Goal: Task Accomplishment & Management: Complete application form

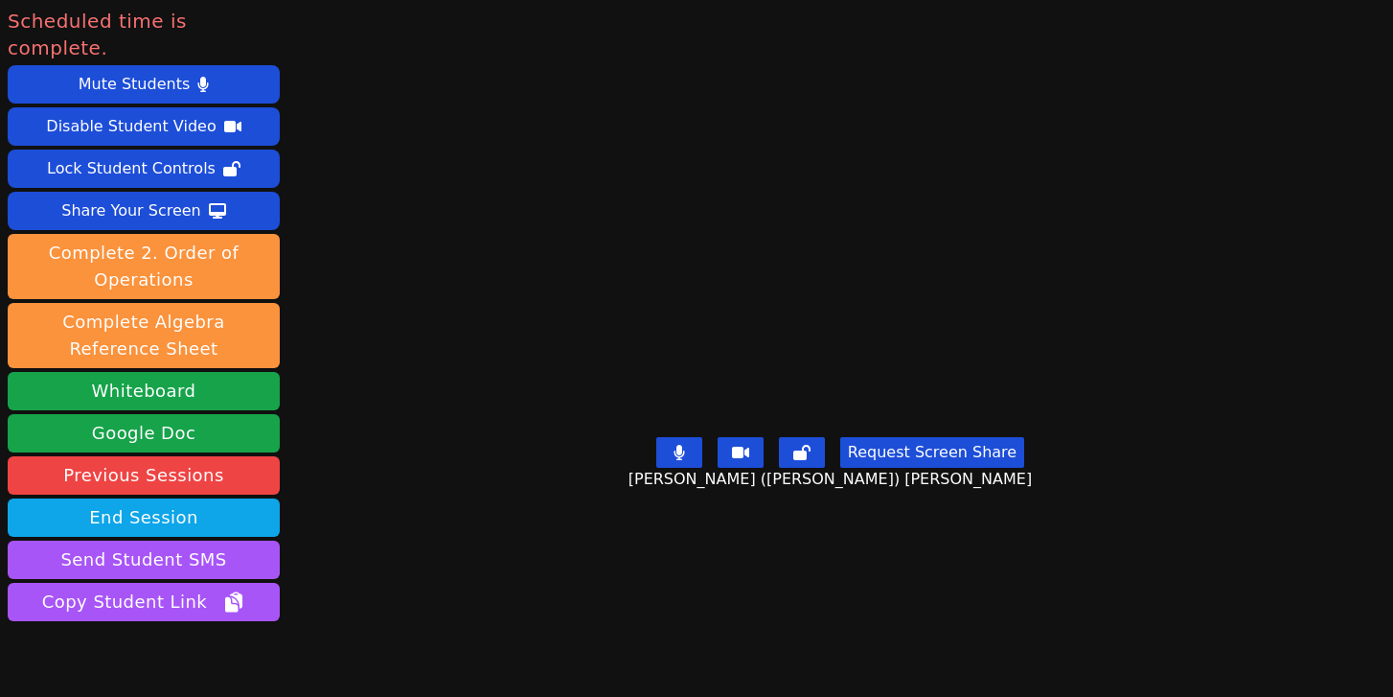
scroll to position [62, 0]
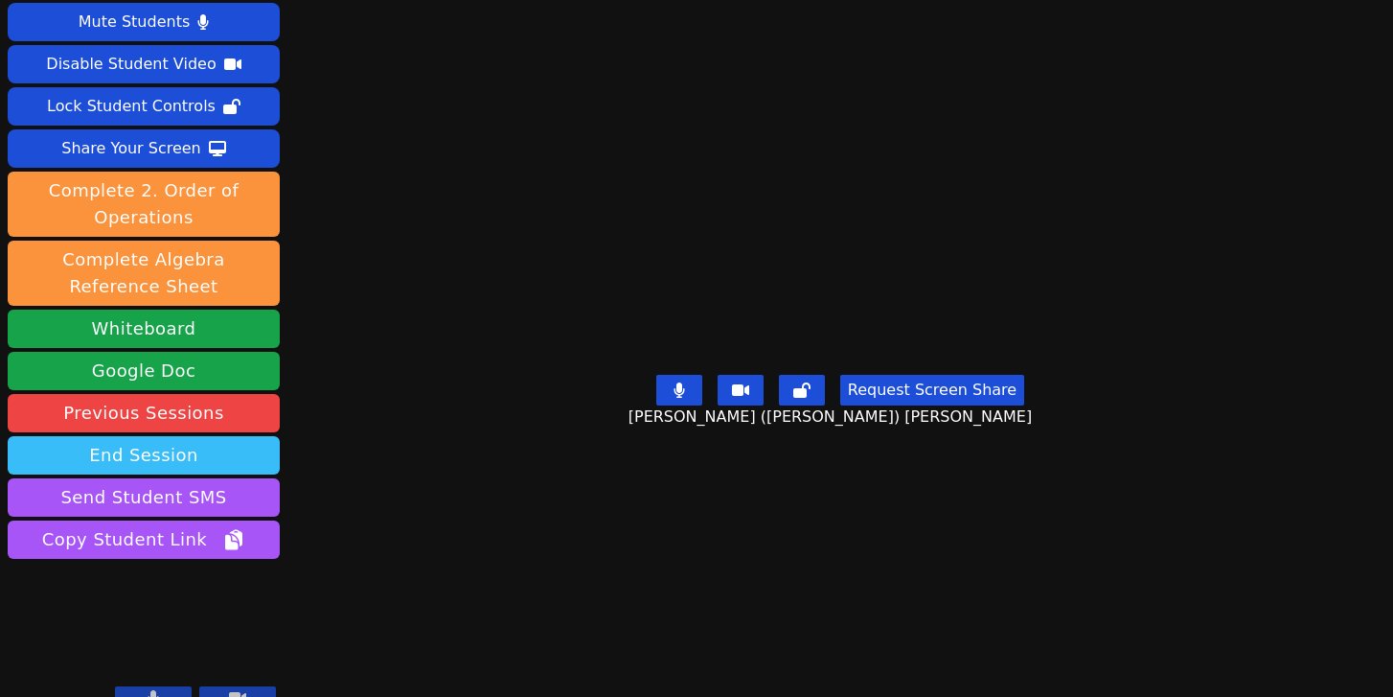
click at [193, 436] on button "End Session" at bounding box center [144, 455] width 272 height 38
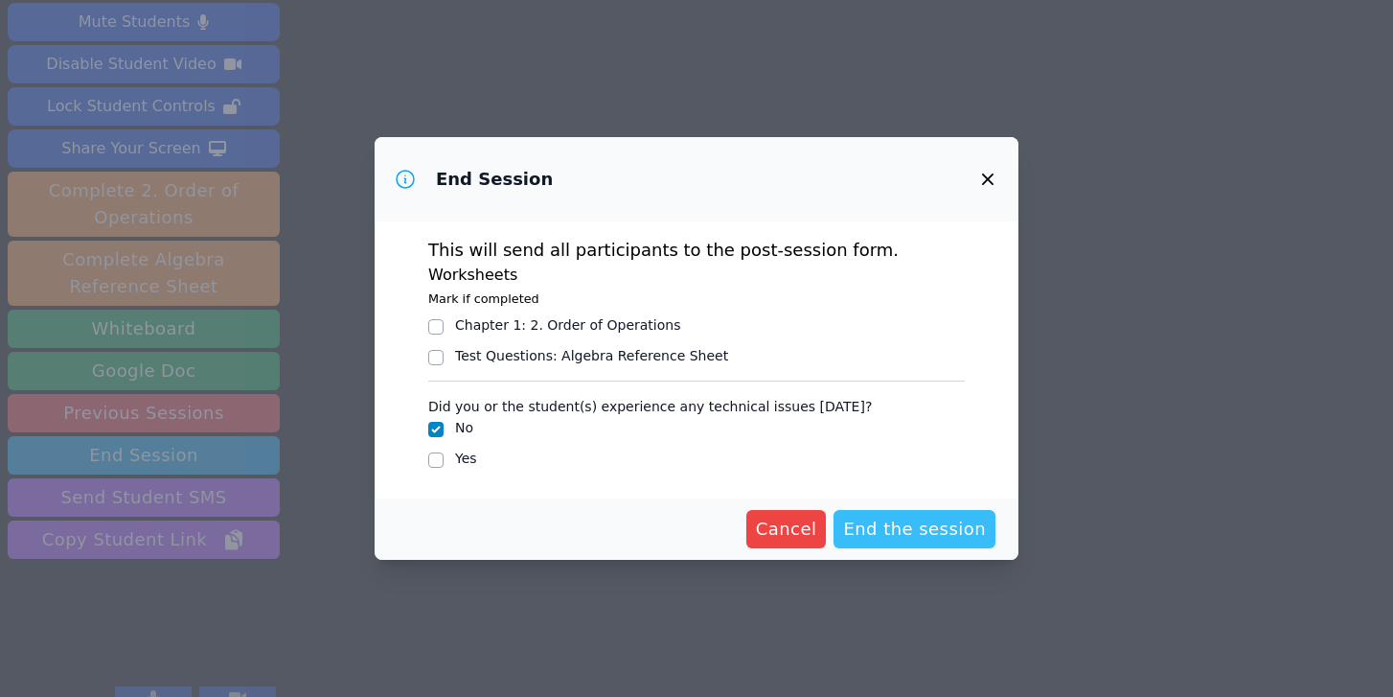
click at [876, 528] on span "End the session" at bounding box center [914, 528] width 143 height 27
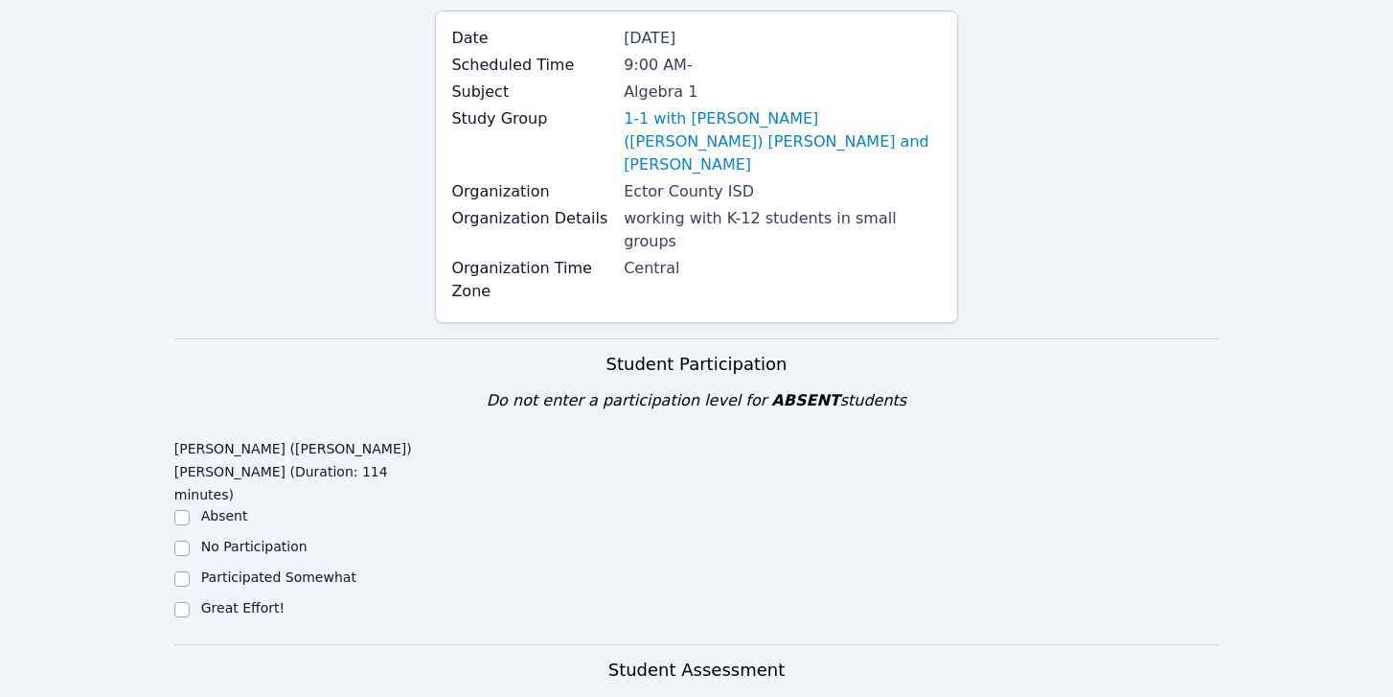
scroll to position [220, 0]
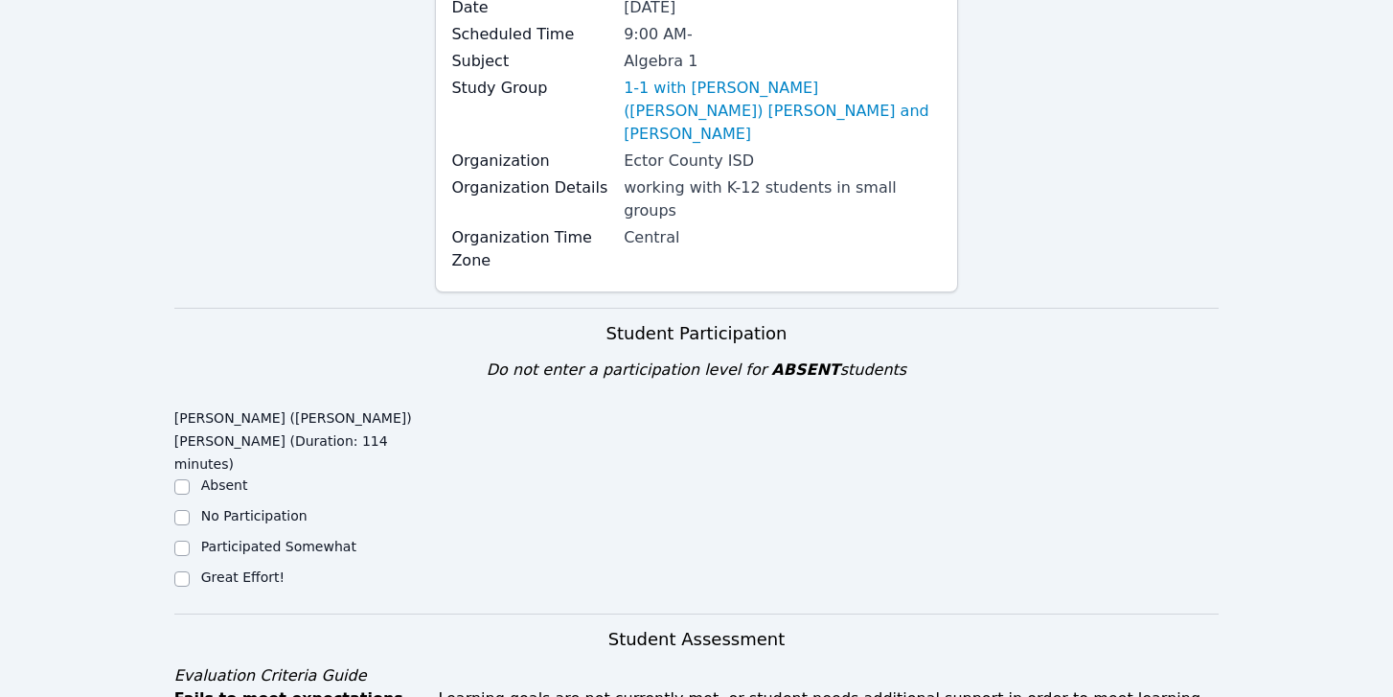
click at [252, 569] on label "Great Effort!" at bounding box center [242, 576] width 83 height 15
click at [190, 571] on input "Great Effort!" at bounding box center [181, 578] width 15 height 15
checkbox input "true"
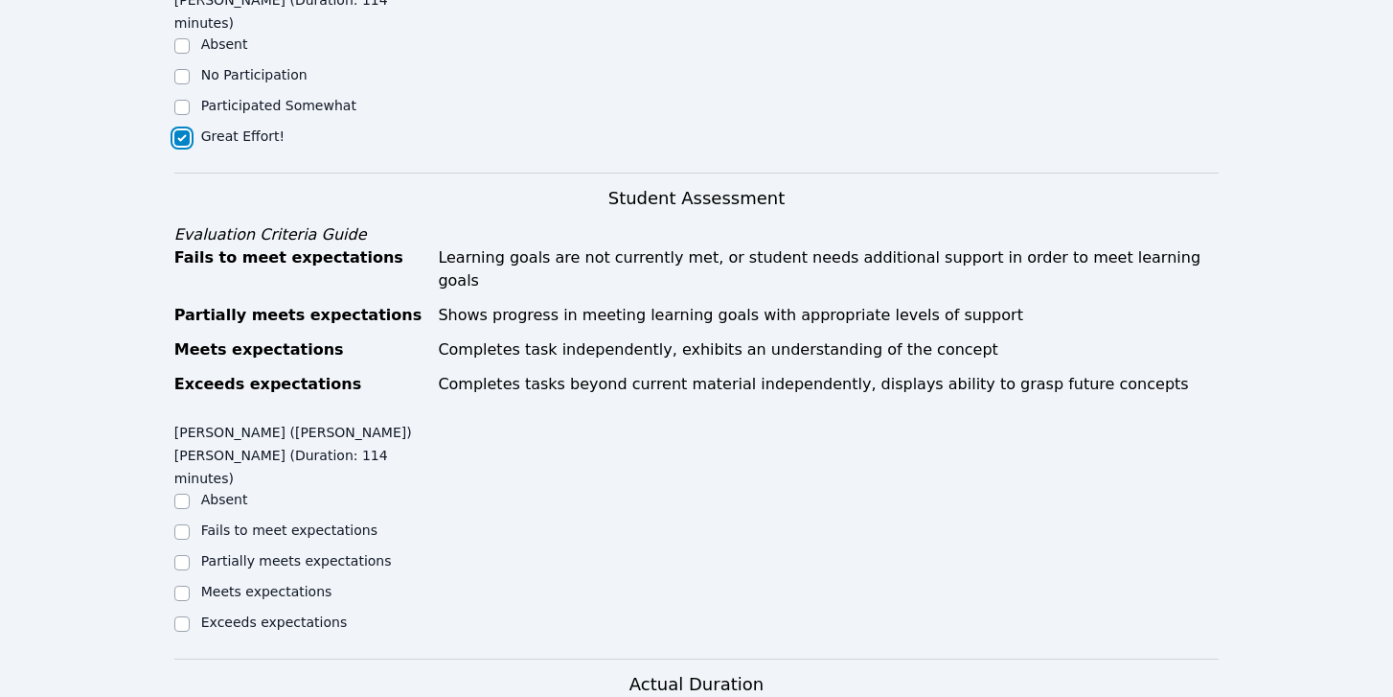
scroll to position [665, 0]
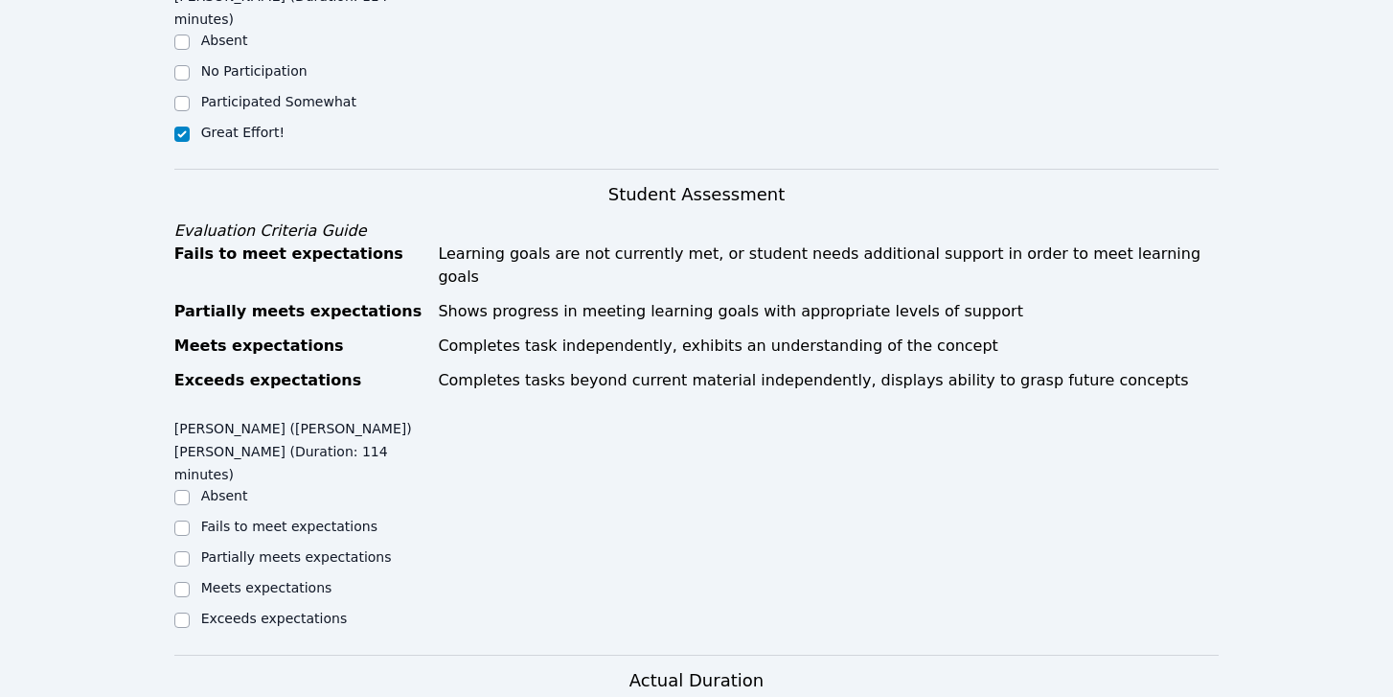
click at [258, 580] on label "Meets expectations" at bounding box center [266, 587] width 131 height 15
click at [190, 582] on input "Meets expectations" at bounding box center [181, 589] width 15 height 15
checkbox input "true"
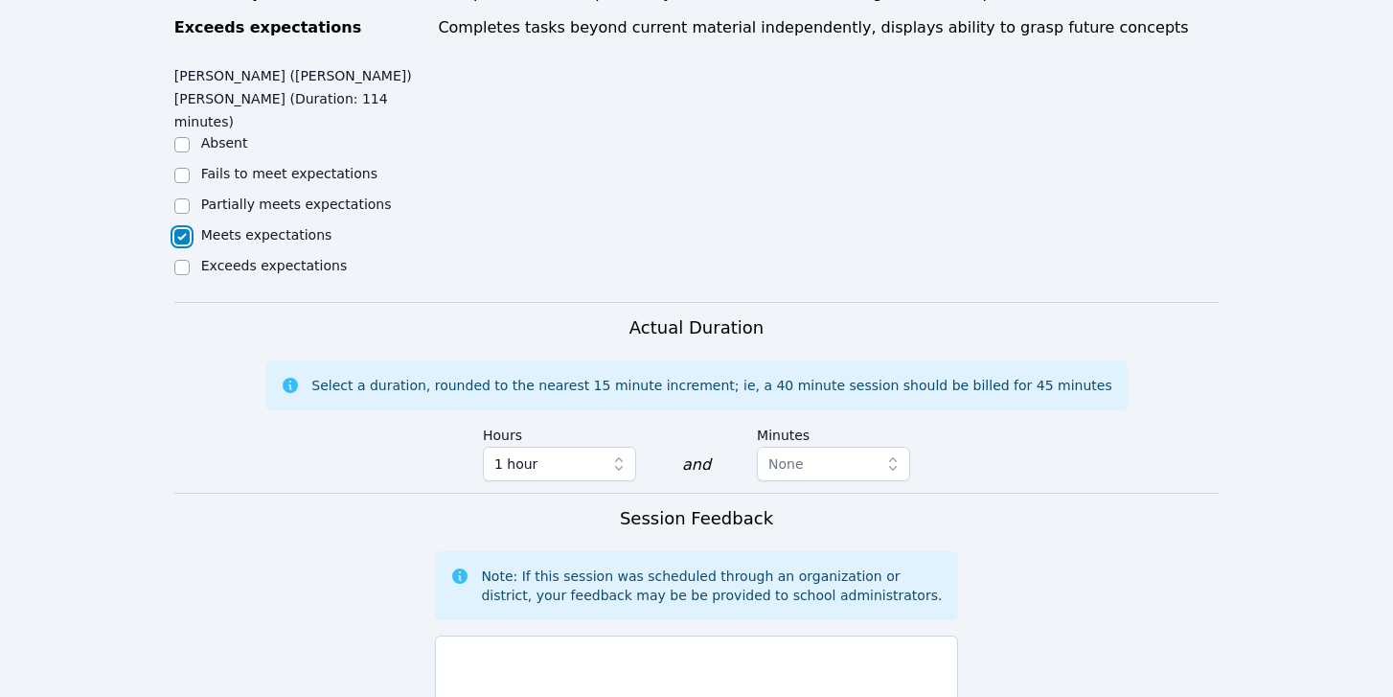
scroll to position [1018, 0]
click at [777, 455] on span "None" at bounding box center [785, 462] width 35 height 15
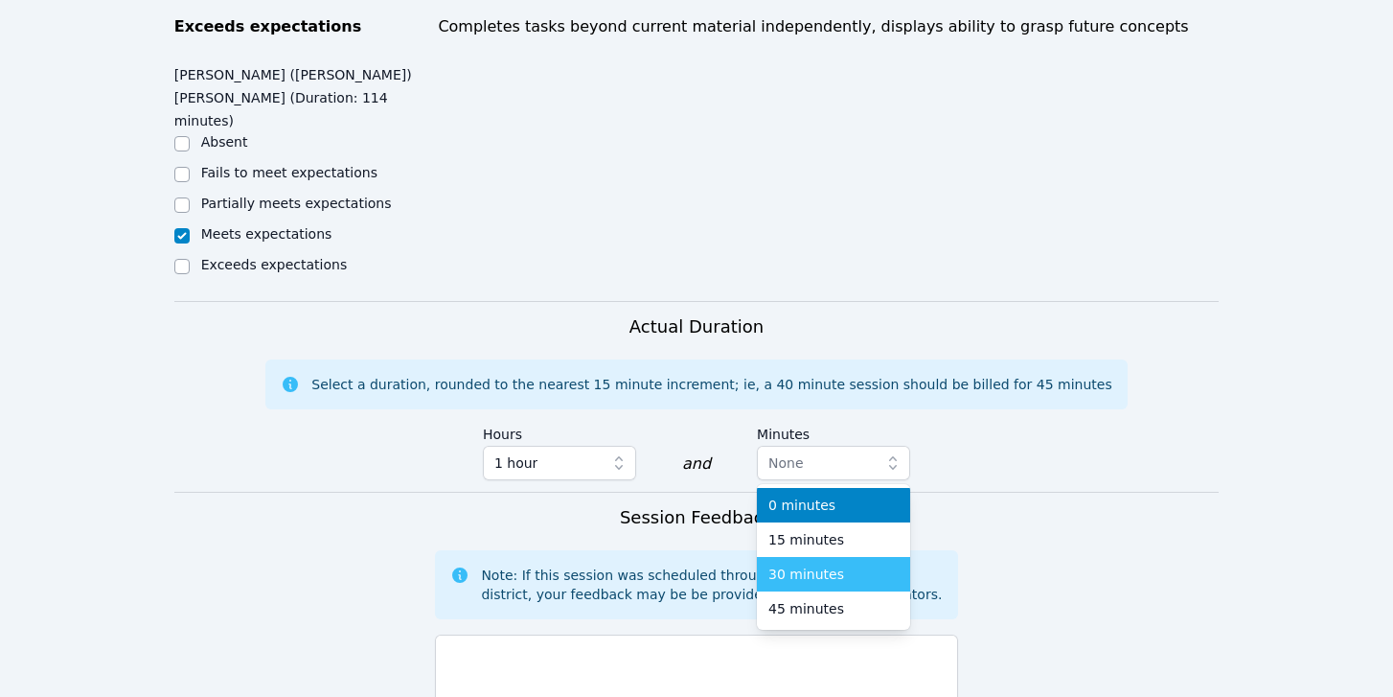
click at [784, 564] on span "30 minutes" at bounding box center [806, 573] width 76 height 19
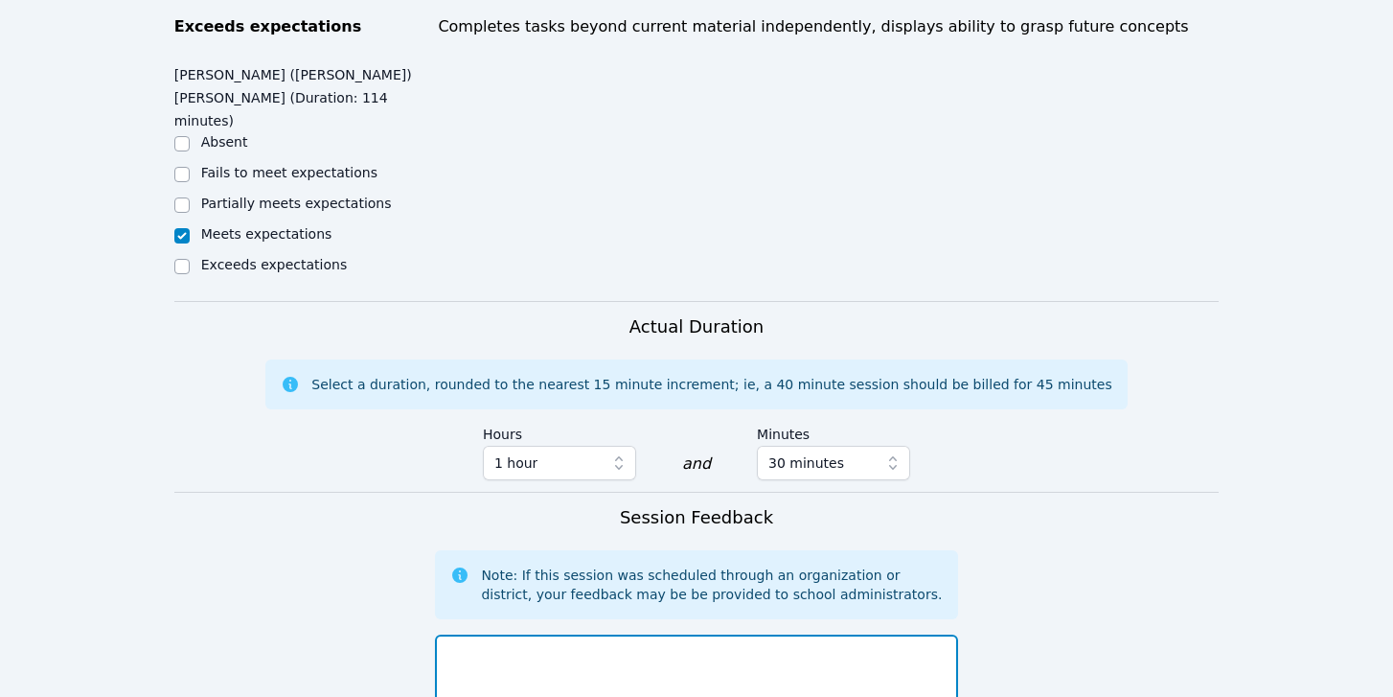
click at [739, 634] on textarea at bounding box center [696, 685] width 522 height 103
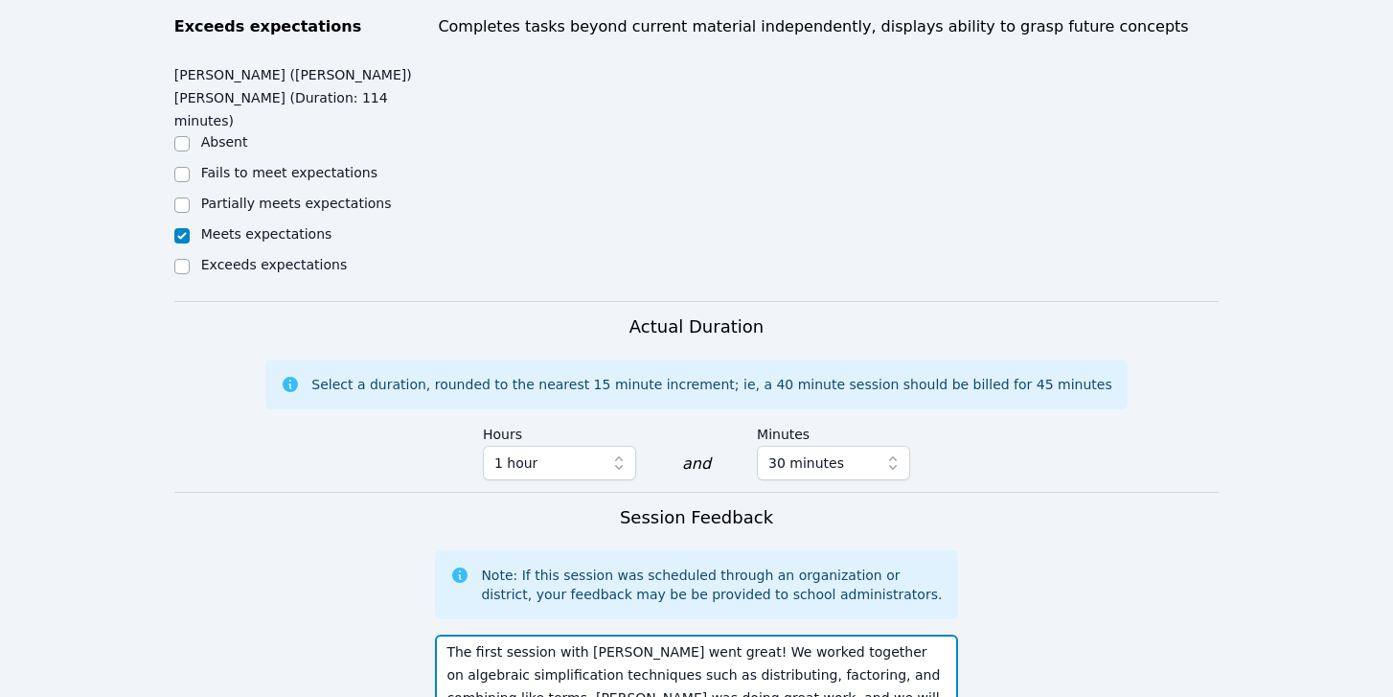
click at [576, 634] on textarea "The first session with [PERSON_NAME] went great! We worked together on algebrai…" at bounding box center [696, 685] width 522 height 103
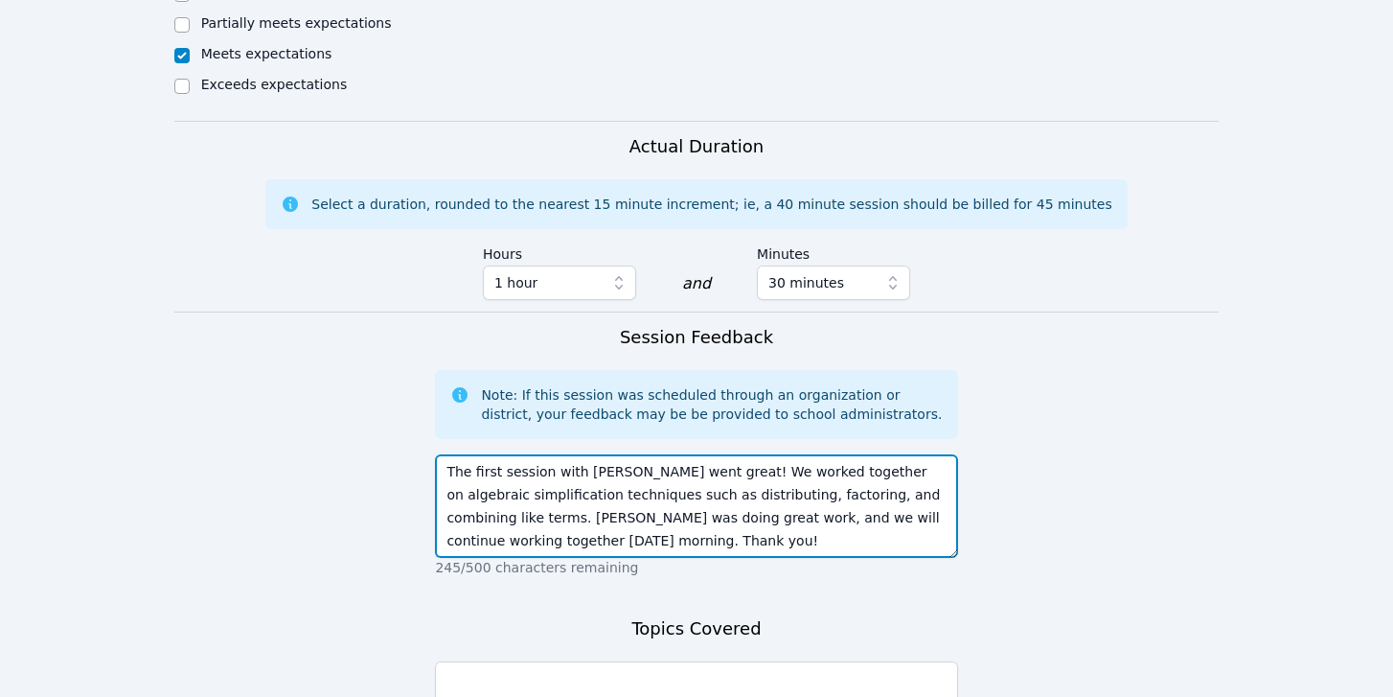
type textarea "The first session with [PERSON_NAME] went great! We worked together on algebrai…"
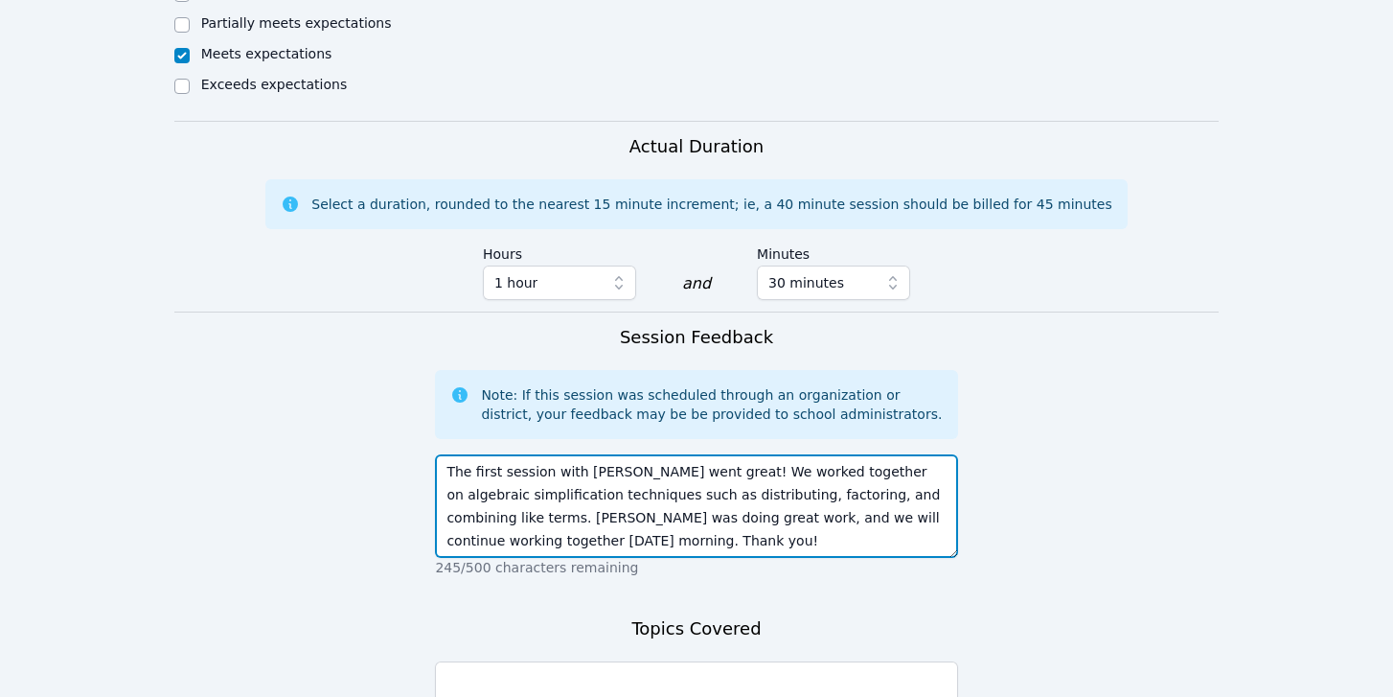
drag, startPoint x: 656, startPoint y: 380, endPoint x: 483, endPoint y: 401, distance: 174.7
click at [483, 454] on textarea "The first session with [PERSON_NAME] went great! We worked together on algebrai…" at bounding box center [696, 505] width 522 height 103
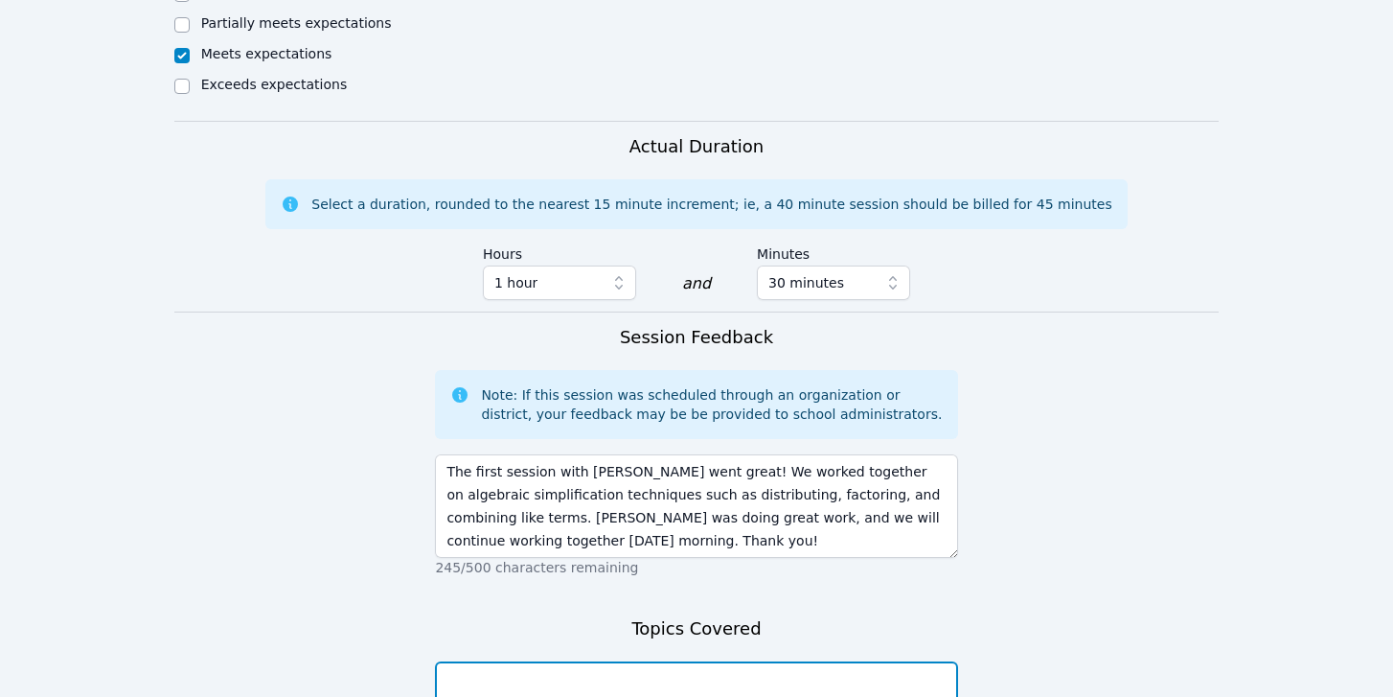
paste textarea "distributing, factoring, and combining like terms"
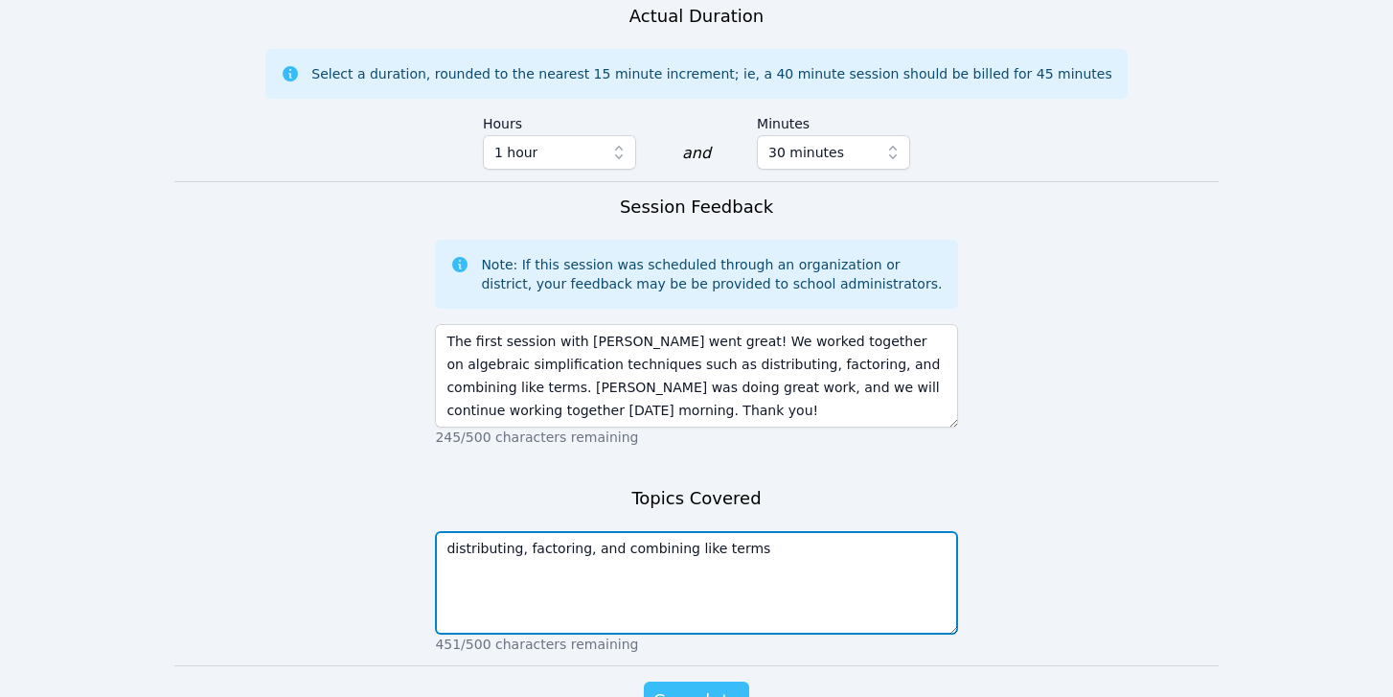
type textarea "distributing, factoring, and combining like terms"
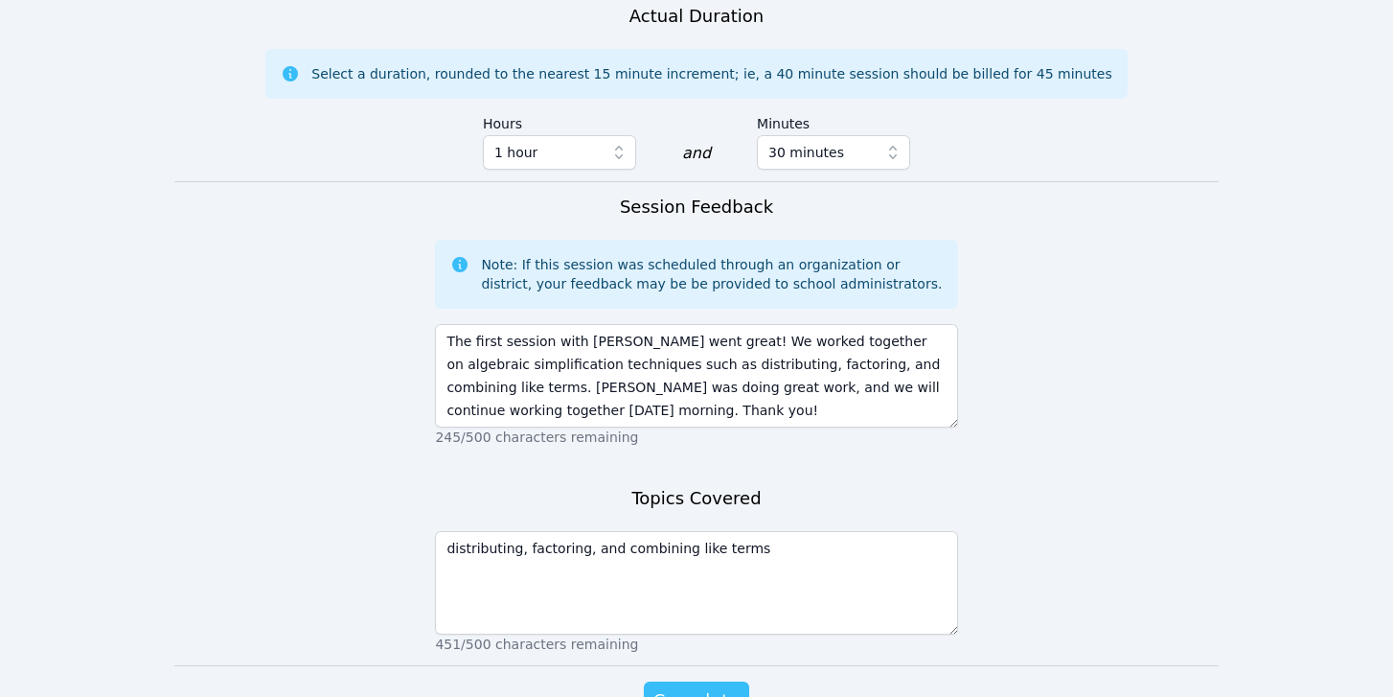
click at [687, 681] on button "Complete" at bounding box center [696, 700] width 105 height 38
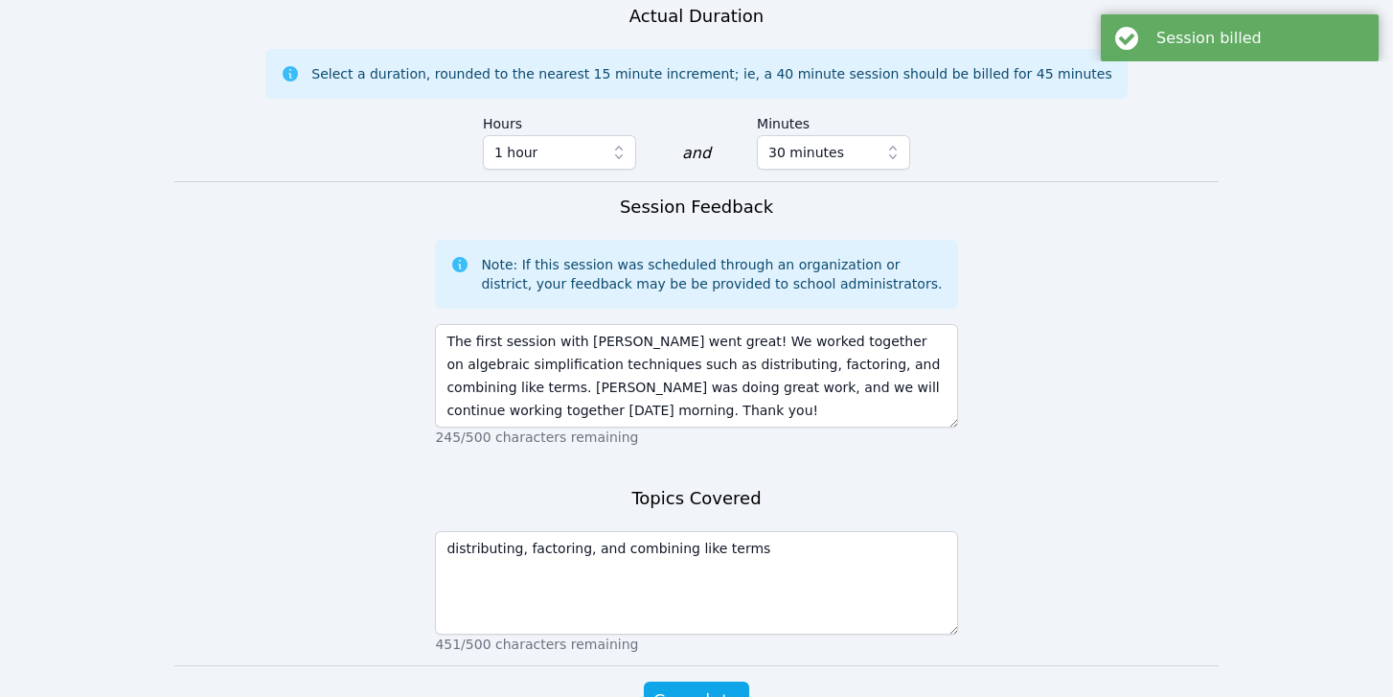
scroll to position [0, 0]
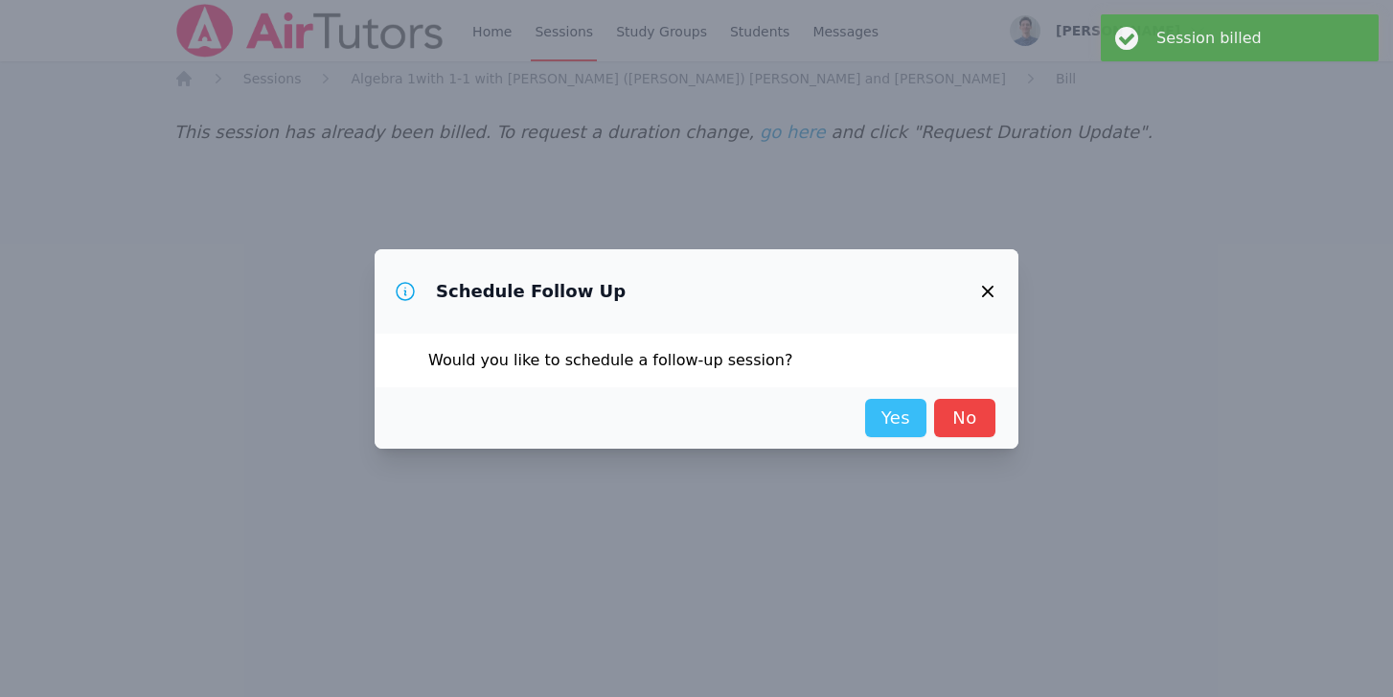
click at [910, 405] on link "Yes" at bounding box center [895, 418] width 61 height 38
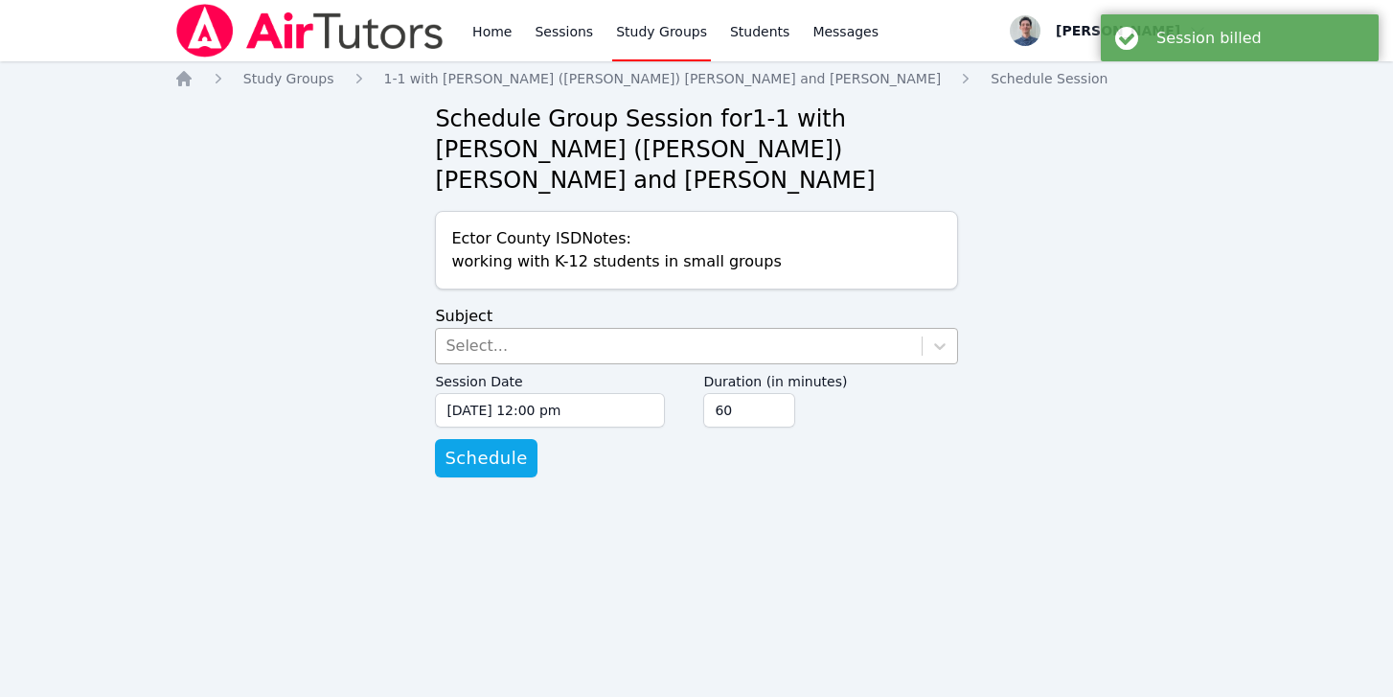
click at [475, 334] on div "Select..." at bounding box center [477, 345] width 62 height 23
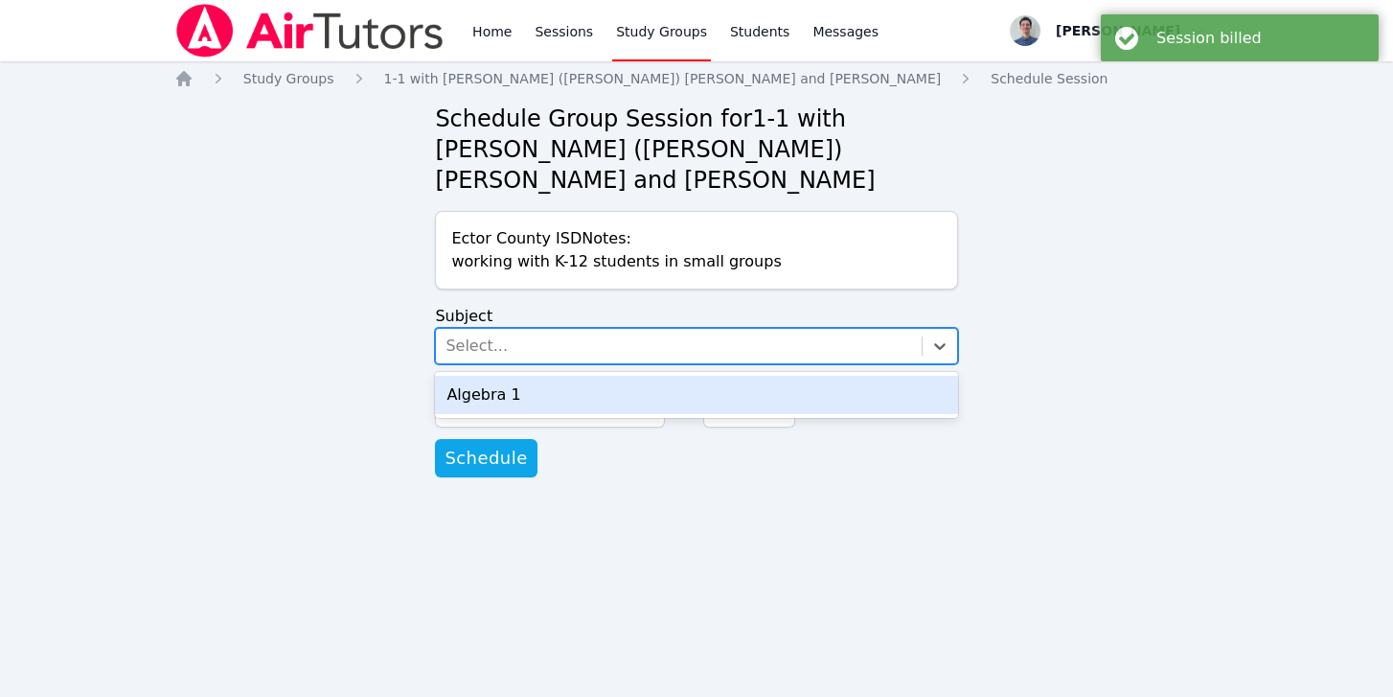
click at [469, 376] on div "Algebra 1" at bounding box center [696, 395] width 522 height 38
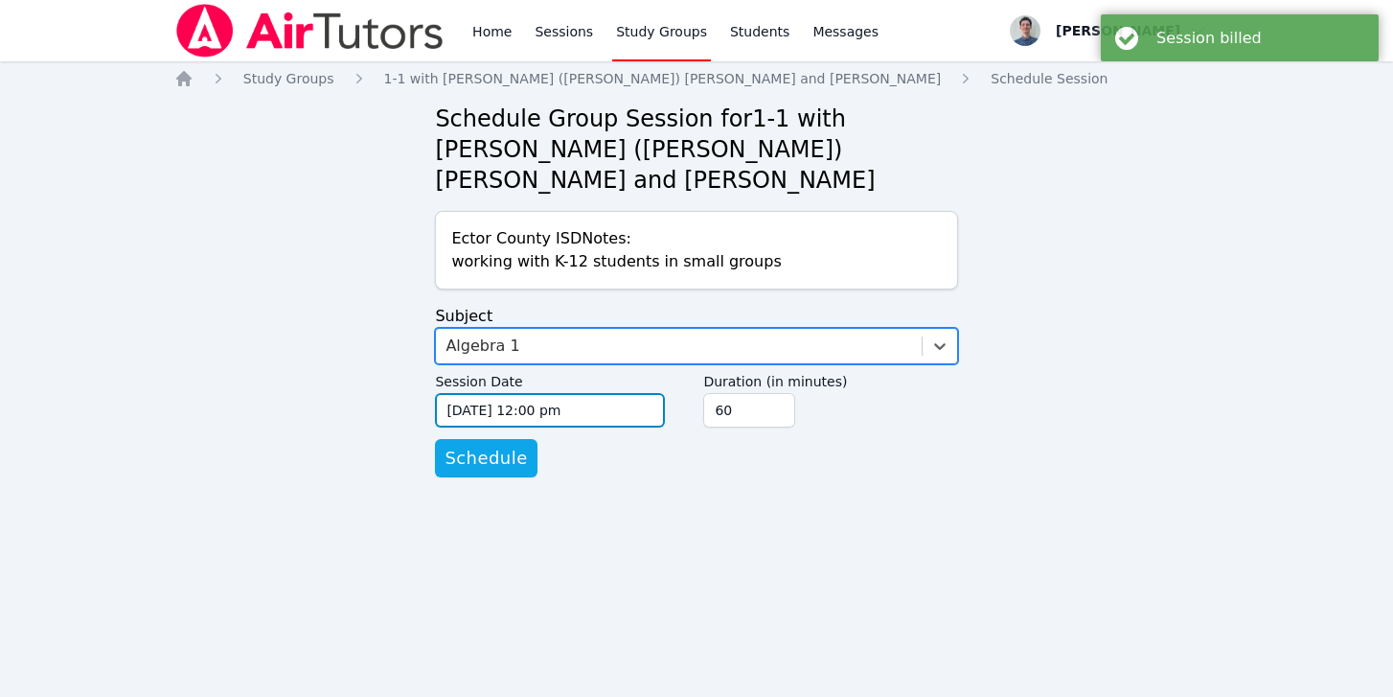
click at [465, 393] on input "[DATE] 12:00 pm" at bounding box center [550, 410] width 230 height 34
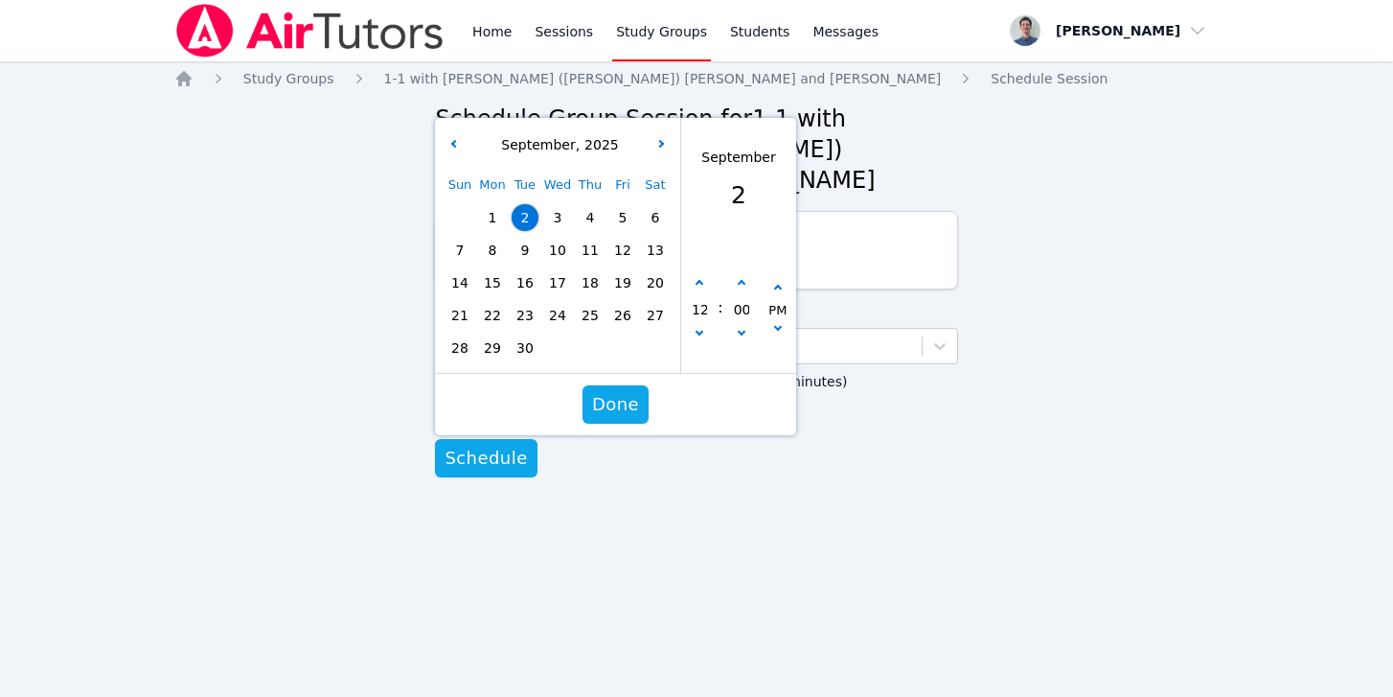
click at [494, 237] on span "8" at bounding box center [492, 250] width 27 height 27
click at [703, 326] on button "button" at bounding box center [699, 335] width 19 height 19
type input "[DATE] 11:00 am"
type input "11"
click at [703, 326] on button "button" at bounding box center [699, 335] width 19 height 19
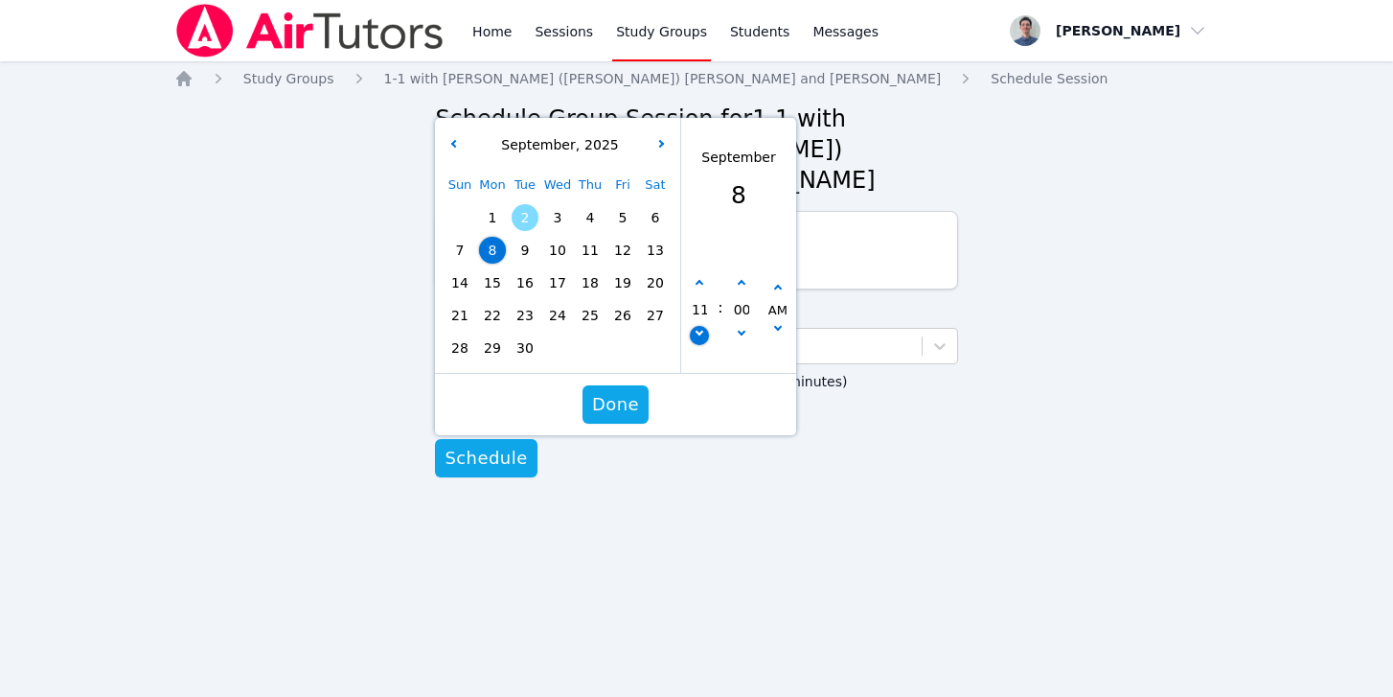
type input "[DATE] 10:00 am"
type input "10"
click at [703, 326] on button "button" at bounding box center [699, 335] width 19 height 19
type input "[DATE] 09:00 am"
type input "09"
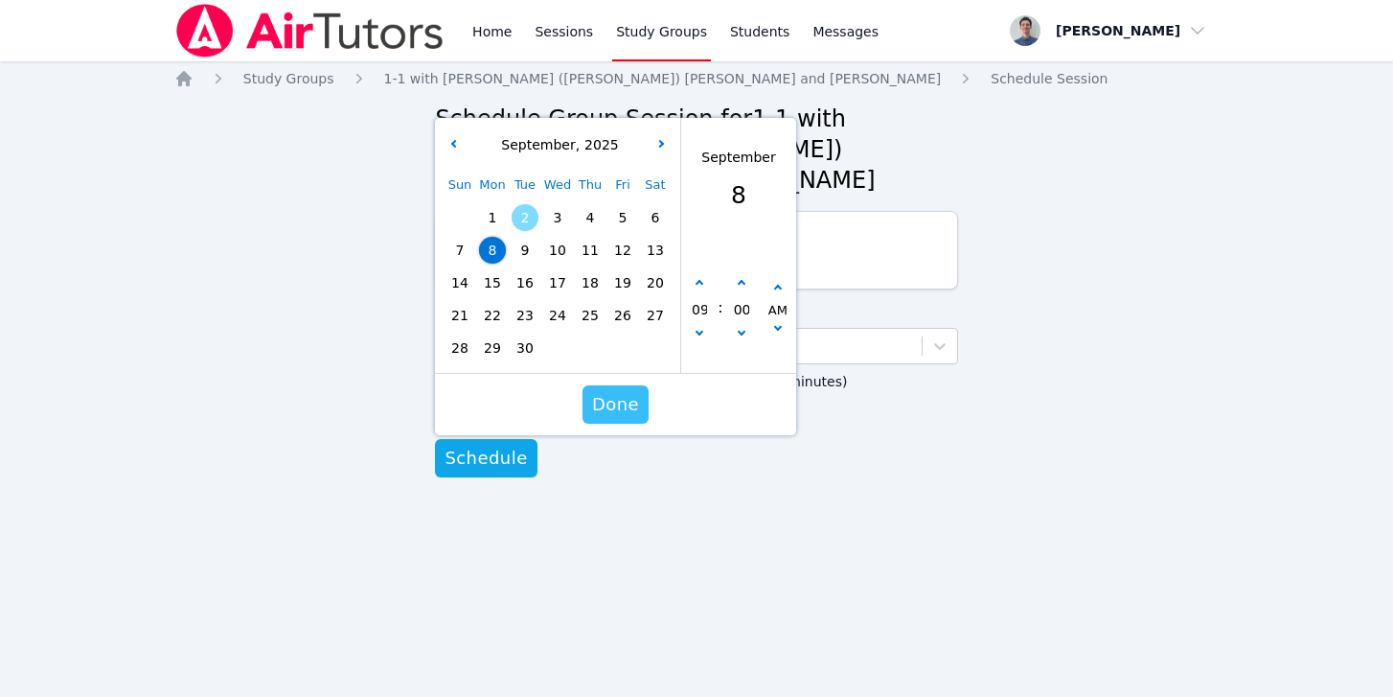
click at [624, 391] on span "Done" at bounding box center [615, 404] width 47 height 27
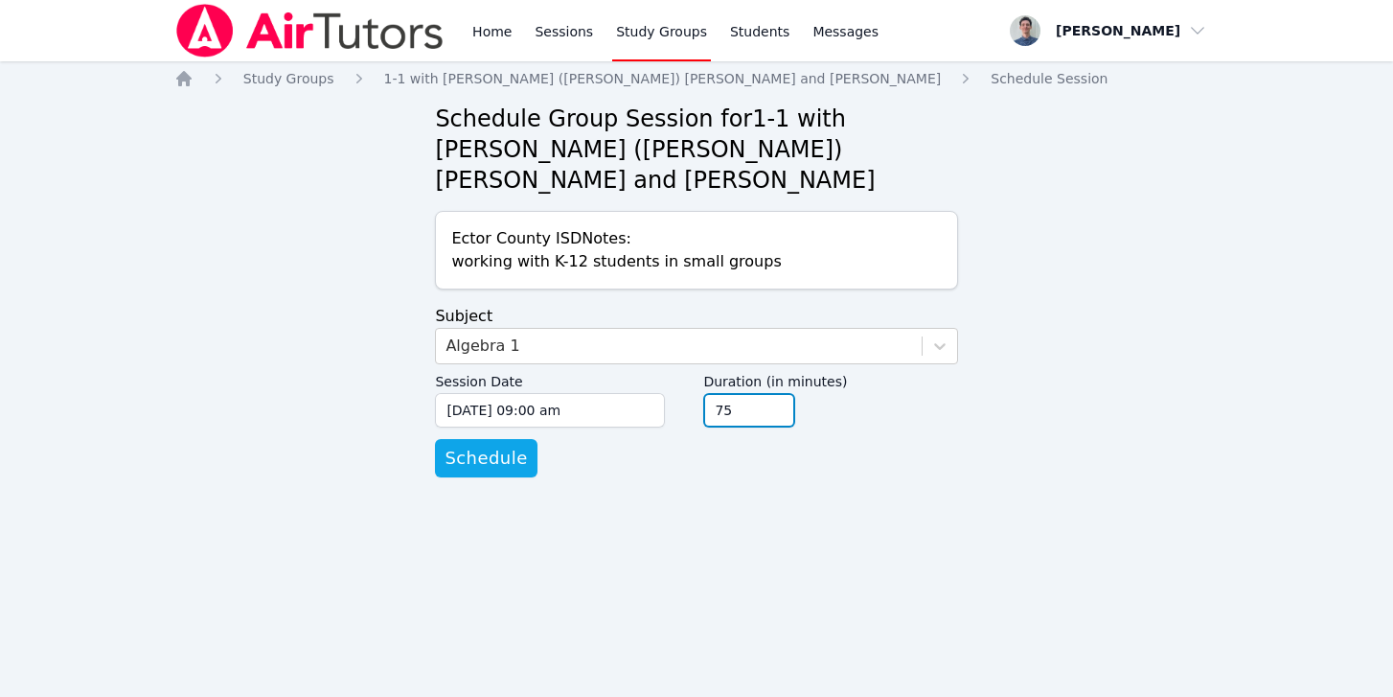
click at [773, 393] on input "75" at bounding box center [749, 410] width 92 height 34
click at [773, 393] on input "90" at bounding box center [749, 410] width 92 height 34
click at [776, 393] on input "105" at bounding box center [749, 410] width 92 height 34
type input "120"
click at [776, 393] on input "120" at bounding box center [749, 410] width 92 height 34
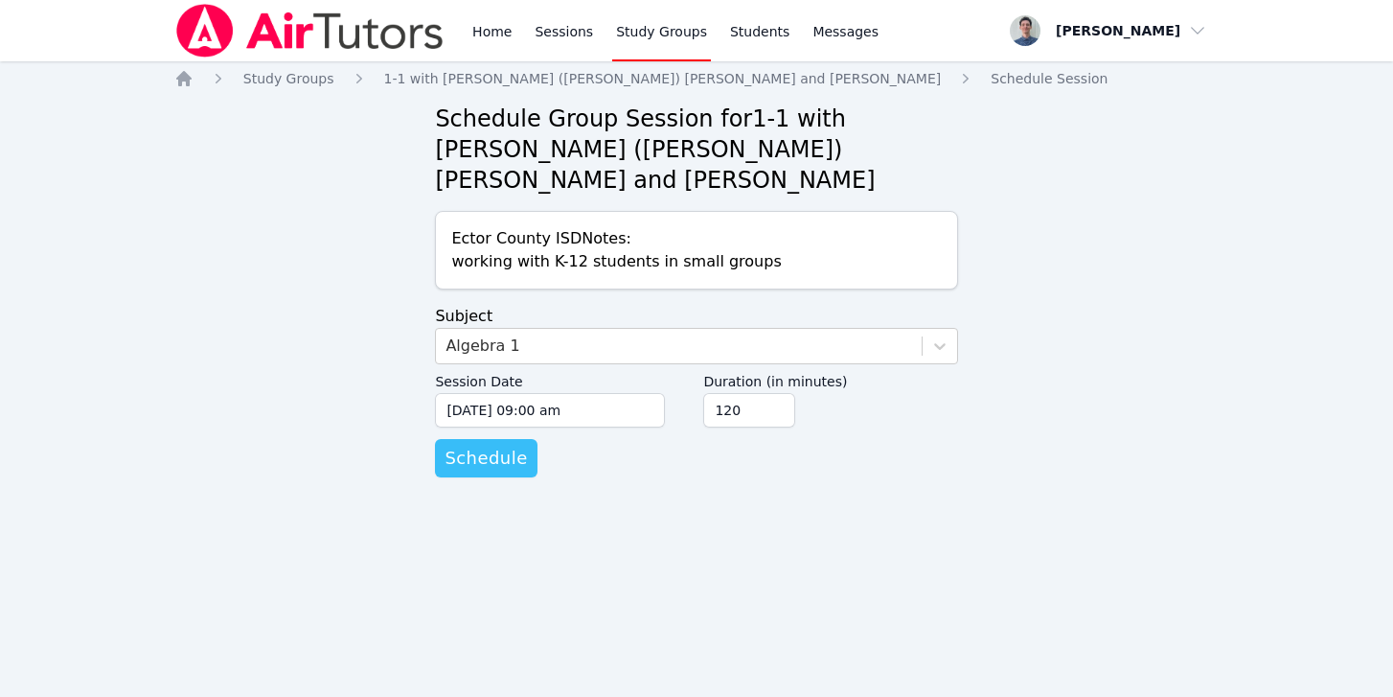
click at [503, 445] on span "Schedule" at bounding box center [486, 458] width 82 height 27
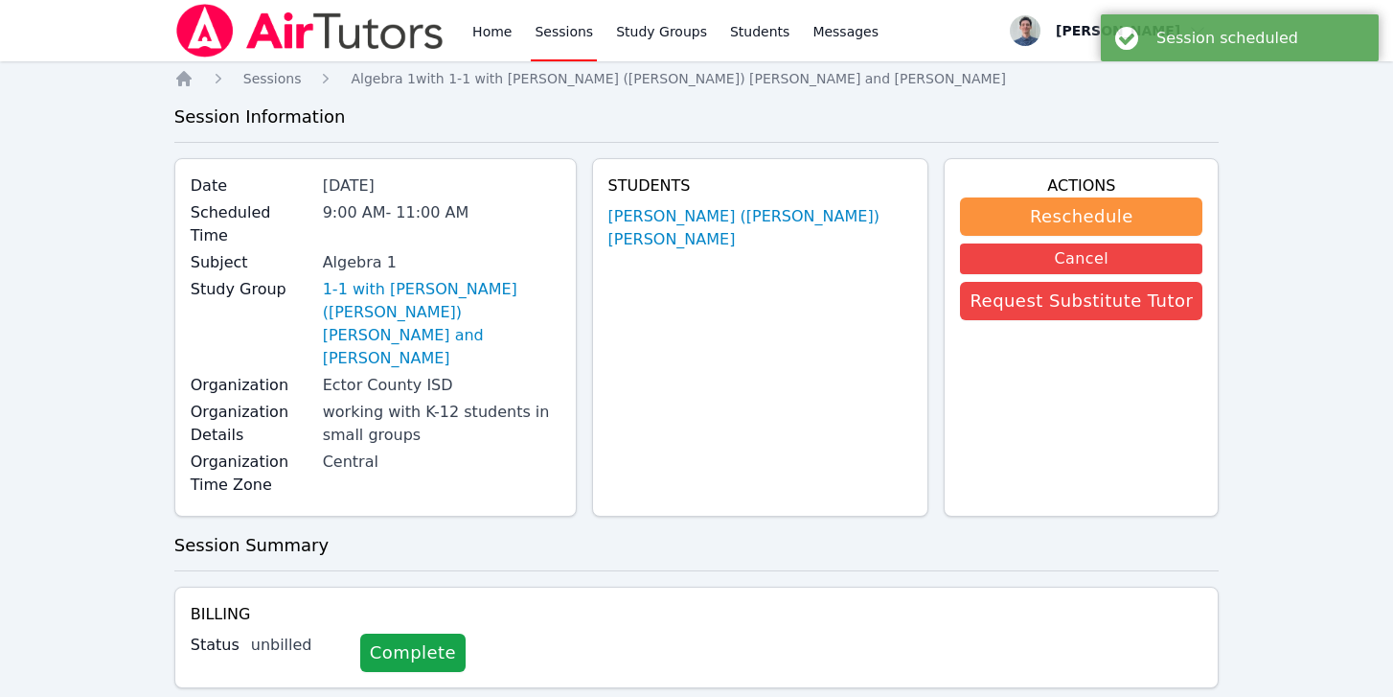
click at [557, 30] on link "Sessions" at bounding box center [564, 30] width 66 height 61
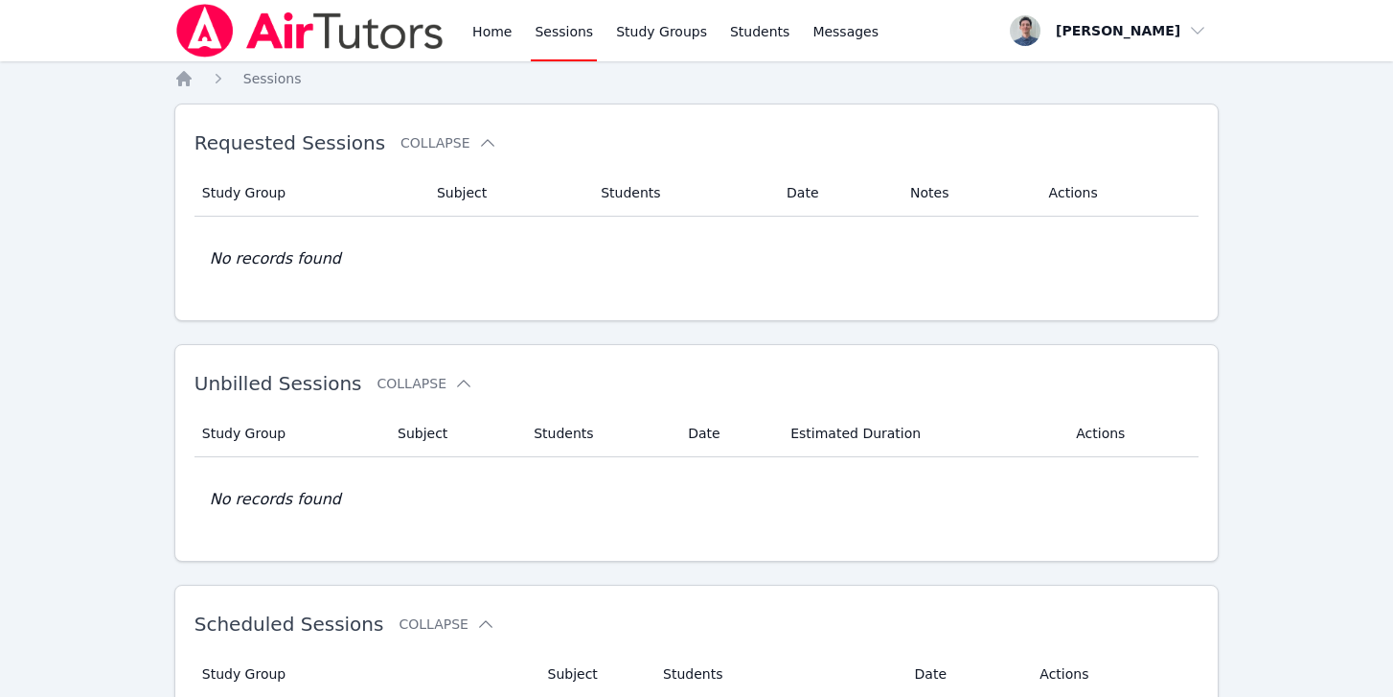
scroll to position [231, 0]
